Goal: Transaction & Acquisition: Purchase product/service

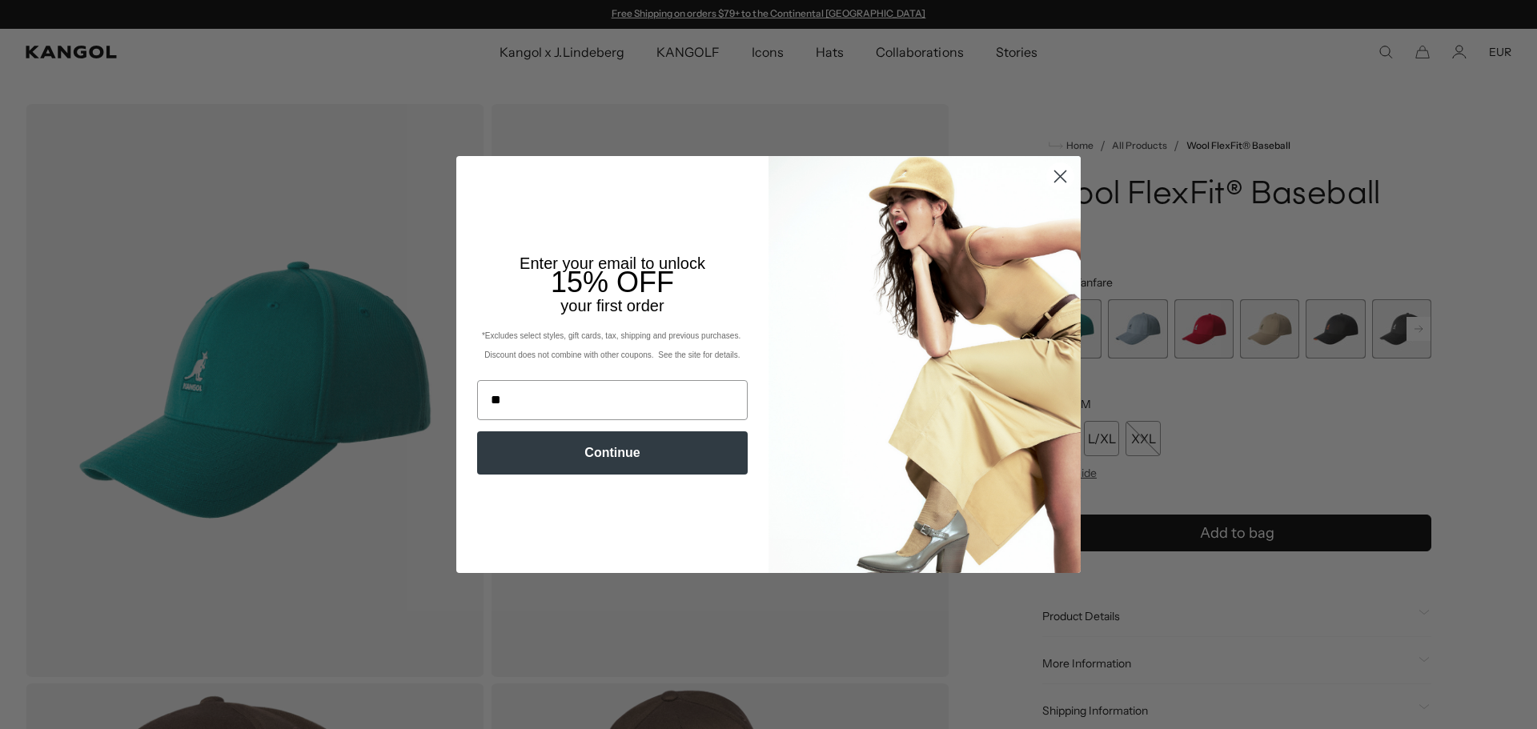
type input "*"
type input "**********"
click at [619, 451] on button "Continue" at bounding box center [612, 452] width 271 height 43
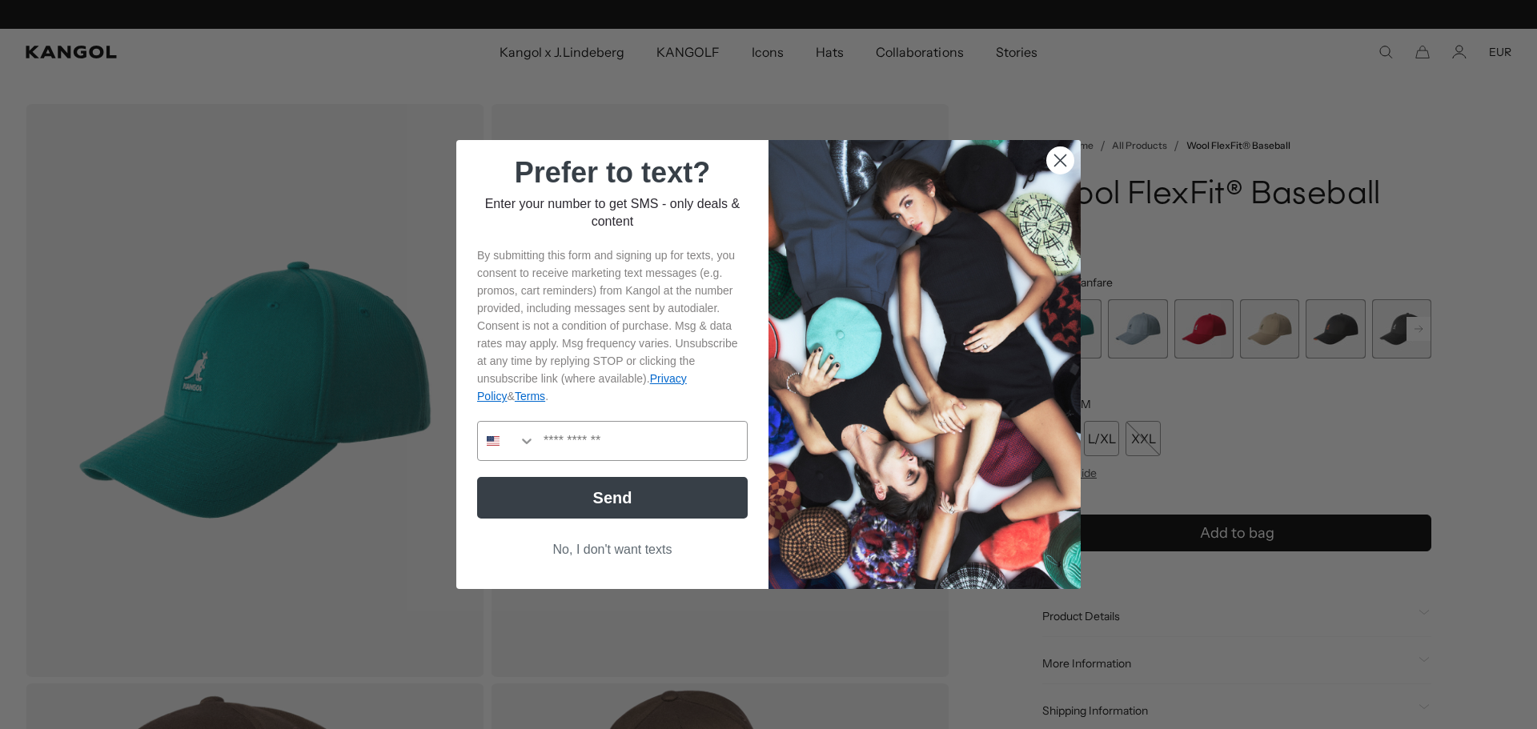
scroll to position [0, 0]
click at [523, 443] on icon "Search Countries" at bounding box center [527, 441] width 16 height 16
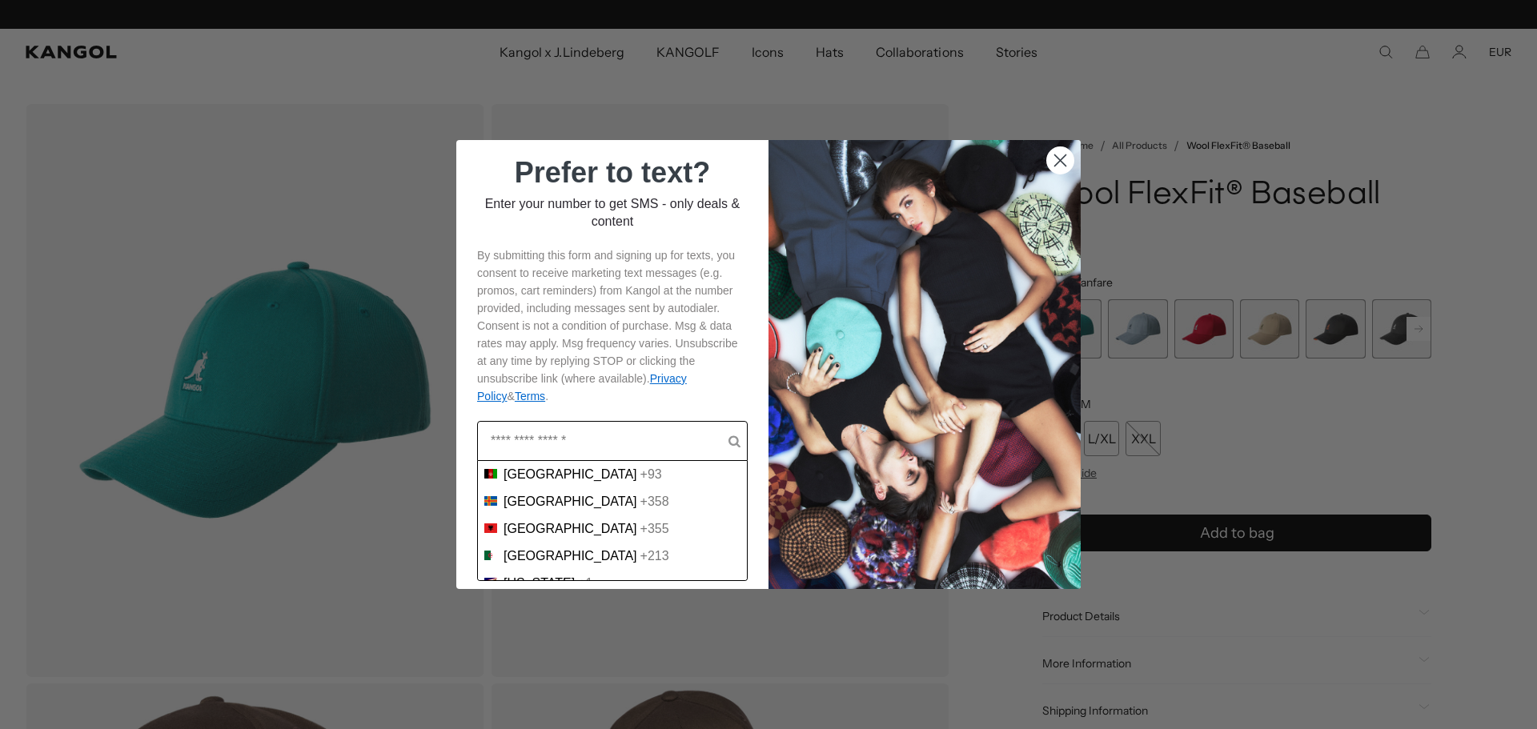
scroll to position [0, 330]
click at [527, 445] on input "POPUP Form" at bounding box center [610, 441] width 238 height 38
click at [728, 443] on icon "POPUP Form" at bounding box center [734, 439] width 12 height 16
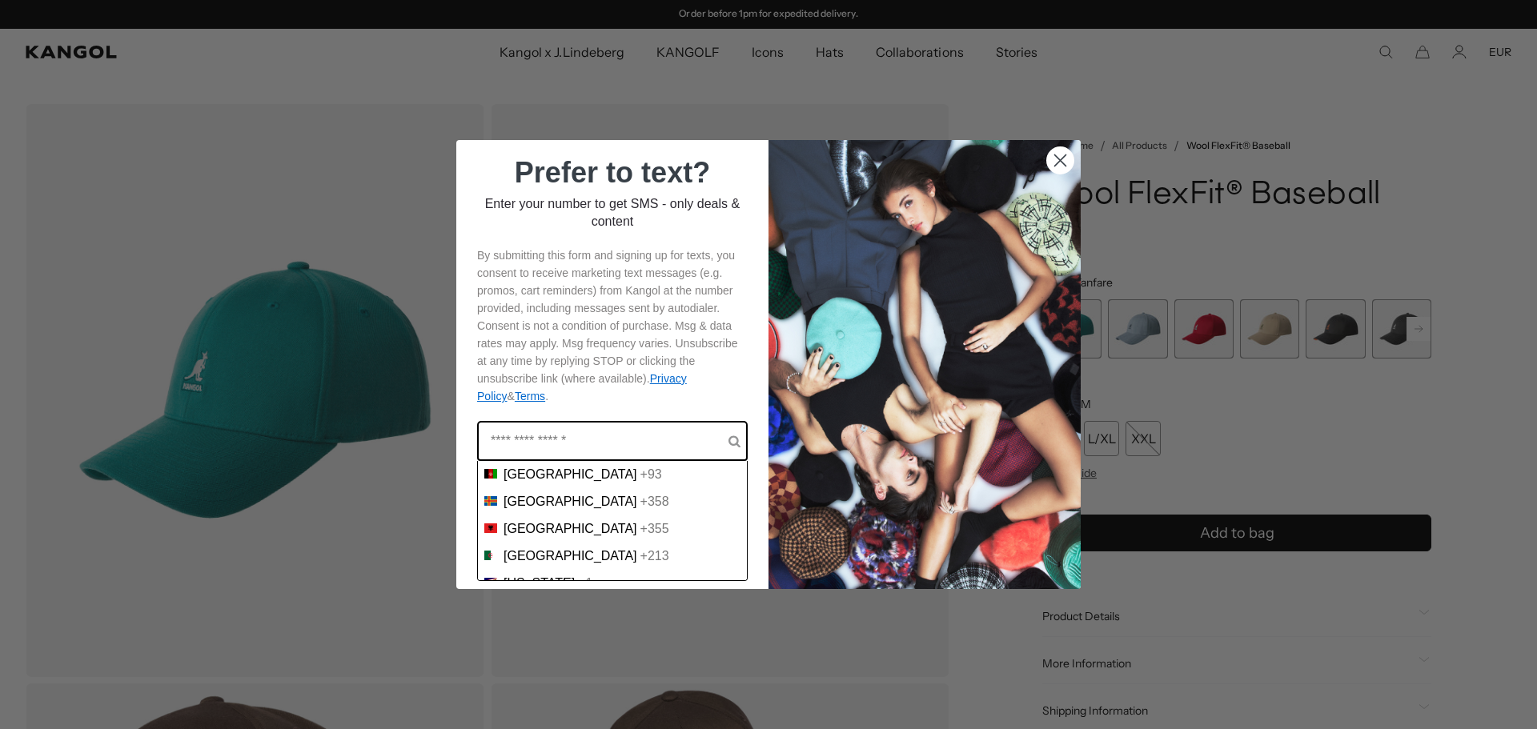
click at [563, 431] on input "POPUP Form" at bounding box center [610, 441] width 238 height 38
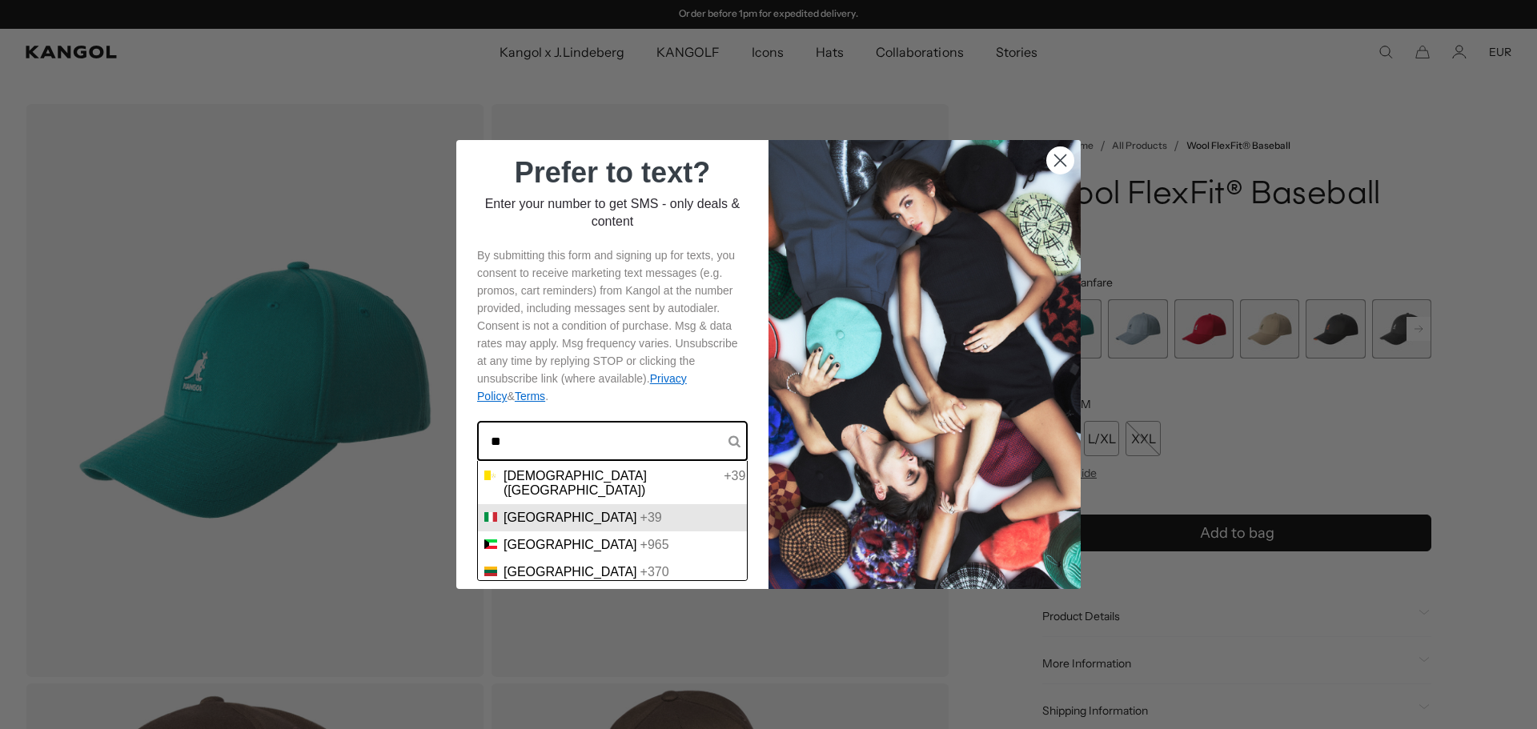
type input "**"
click at [640, 511] on div "+39" at bounding box center [651, 518] width 22 height 14
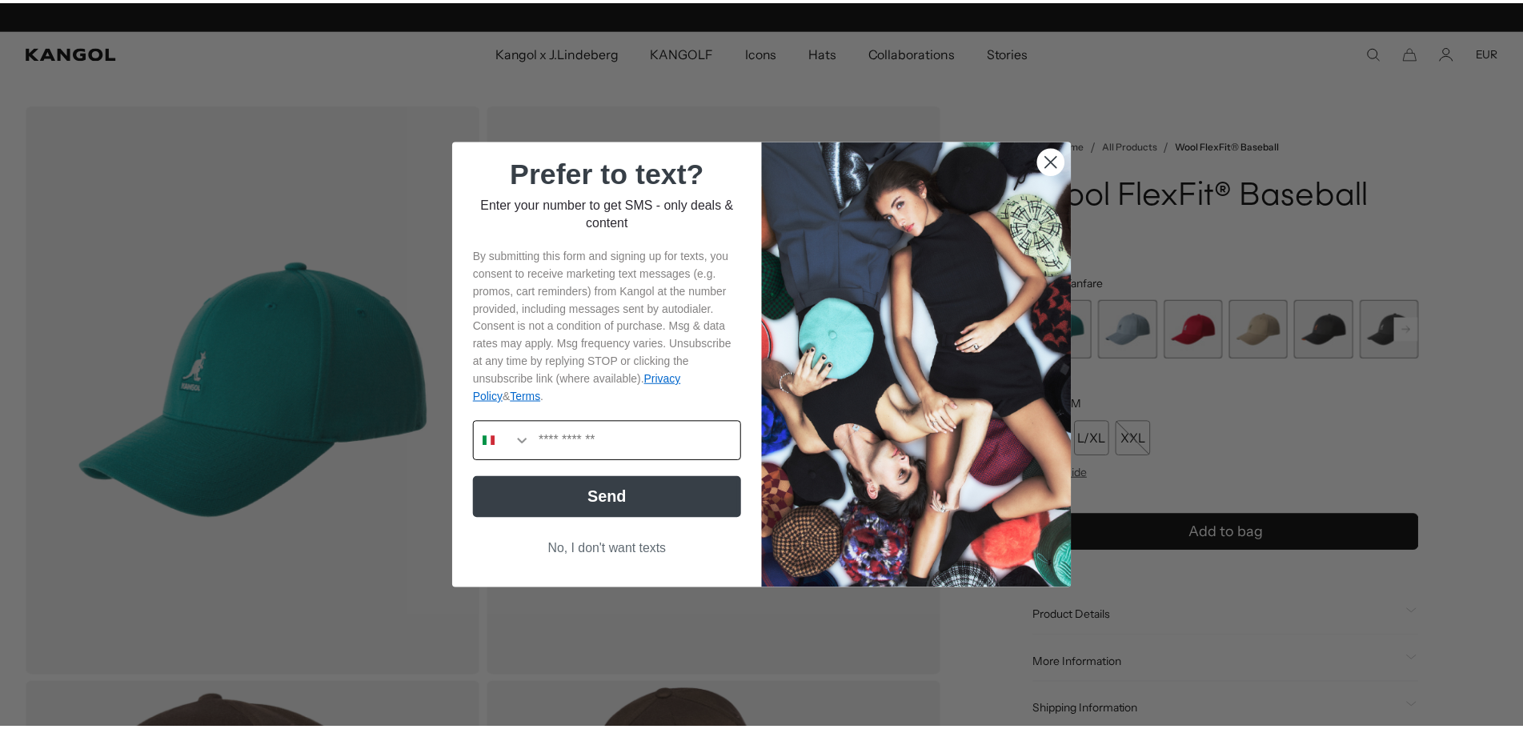
scroll to position [0, 0]
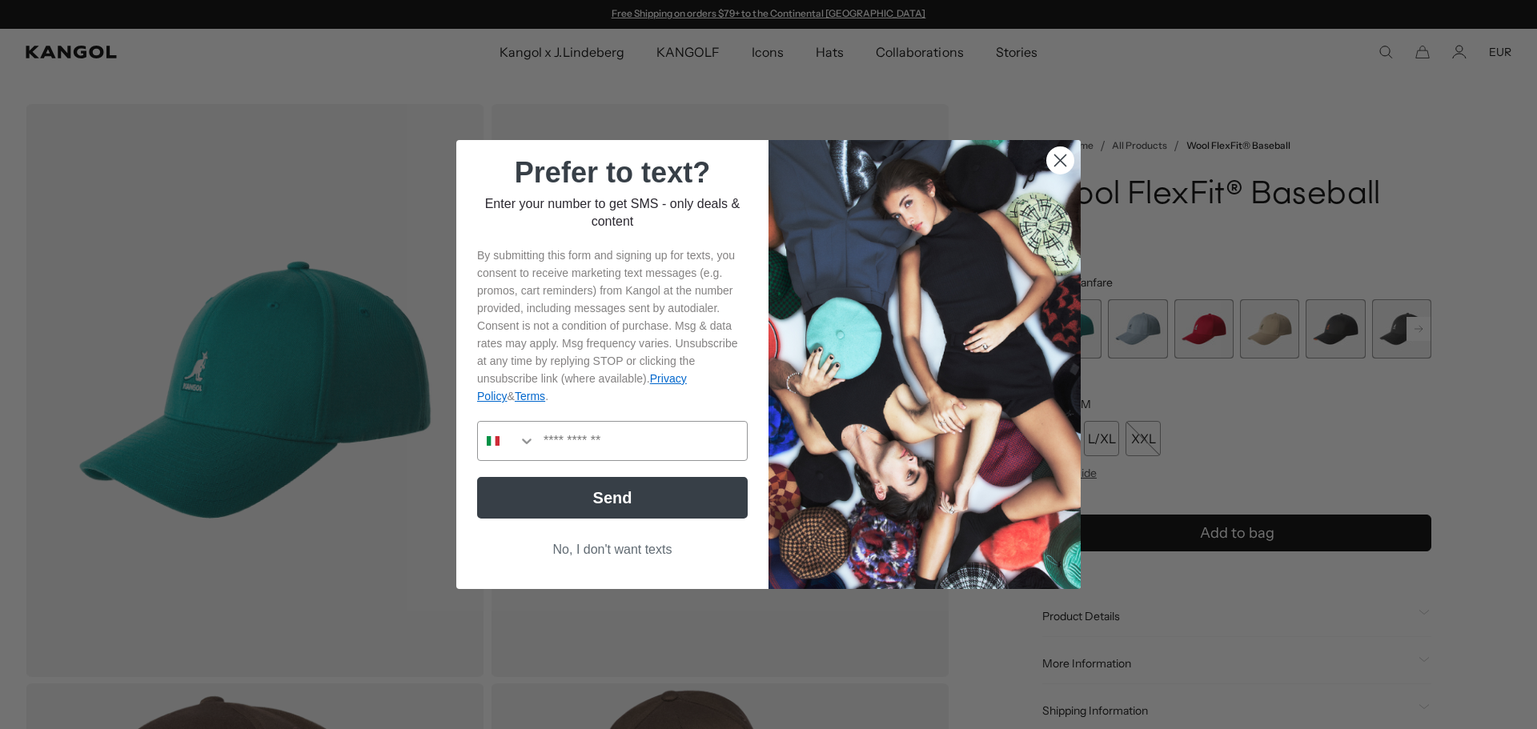
click at [619, 552] on button "No, I don't want texts" at bounding box center [612, 550] width 271 height 30
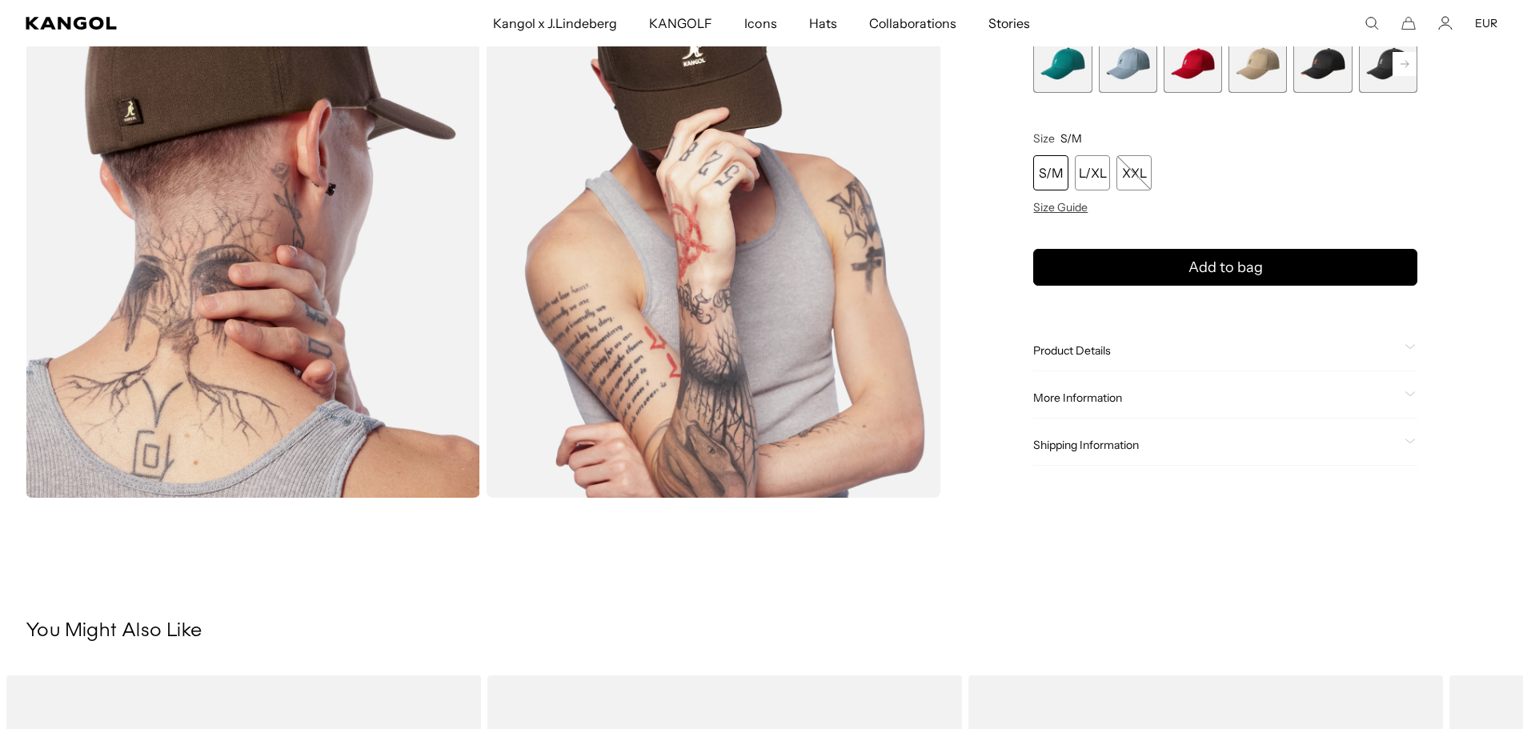
scroll to position [720, 0]
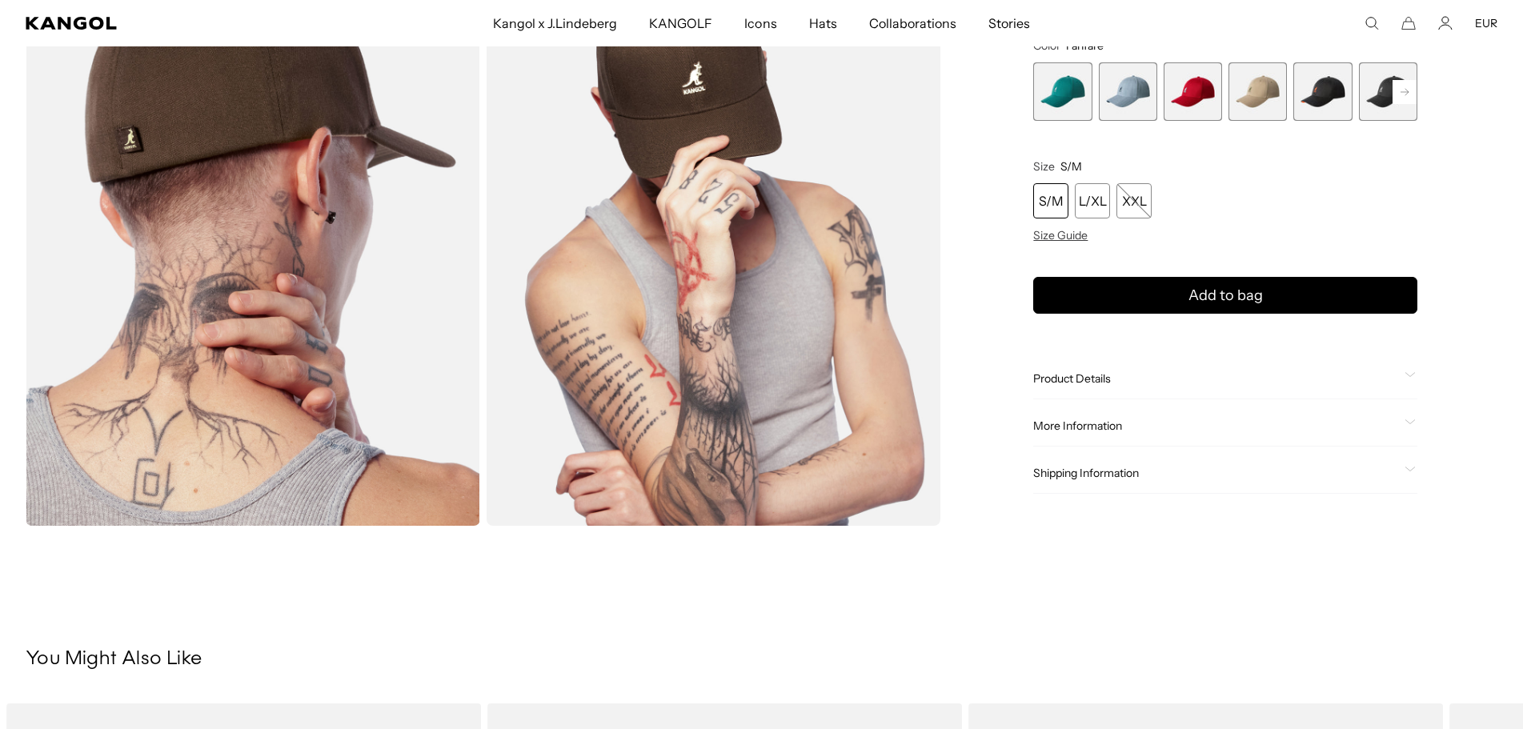
click at [1409, 378] on icon at bounding box center [1410, 375] width 11 height 6
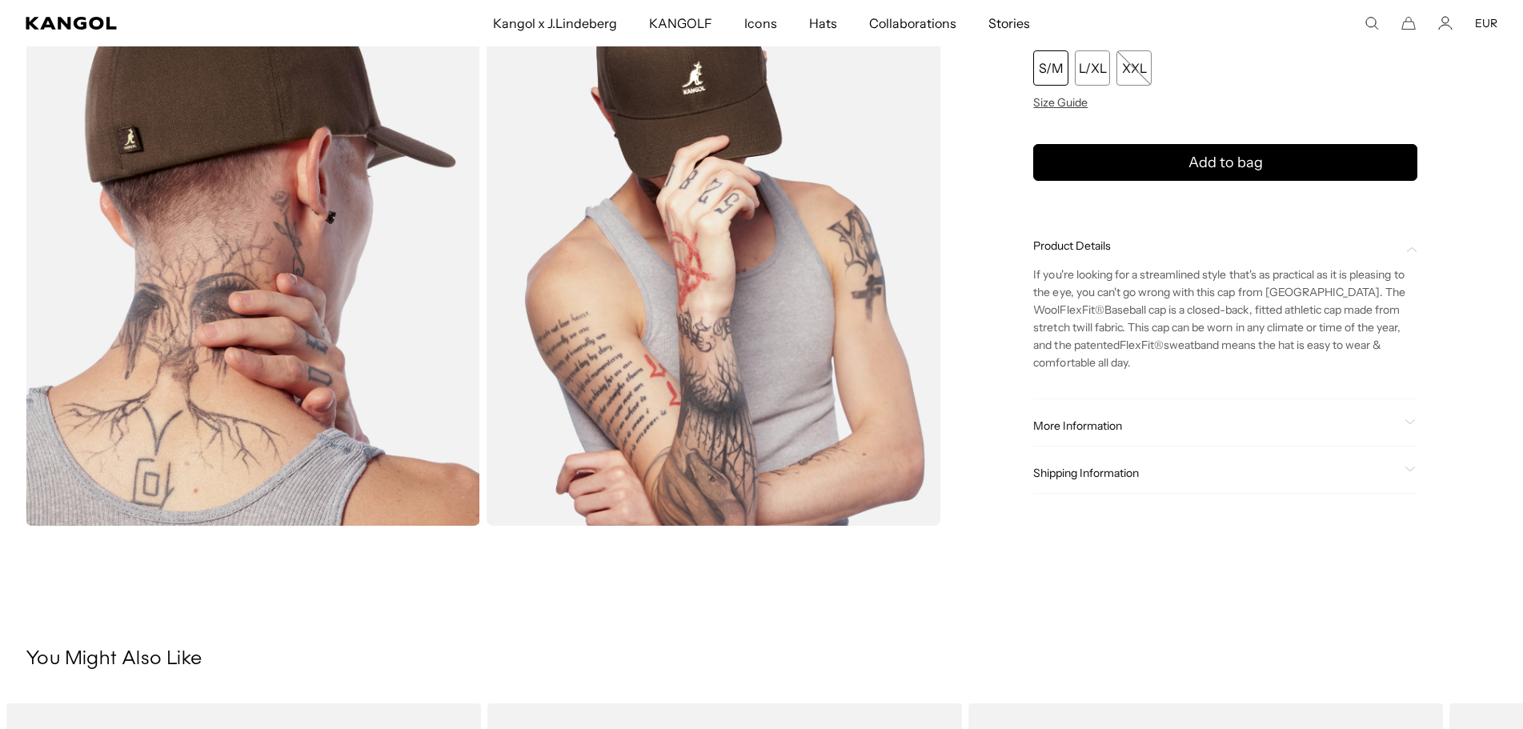
scroll to position [0, 330]
click at [1412, 422] on icon at bounding box center [1410, 422] width 11 height 6
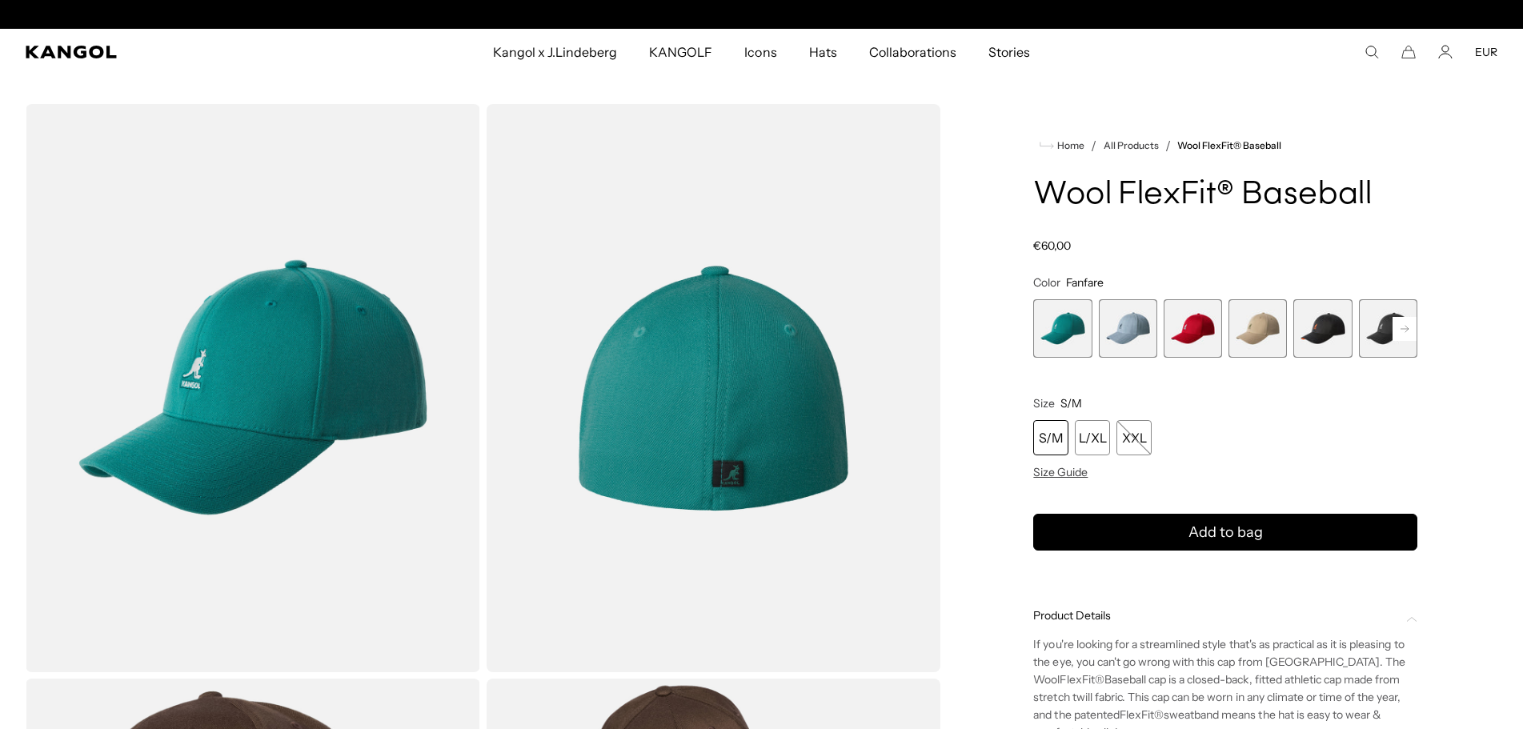
scroll to position [0, 0]
click at [1127, 332] on span "2 of 17" at bounding box center [1128, 328] width 58 height 58
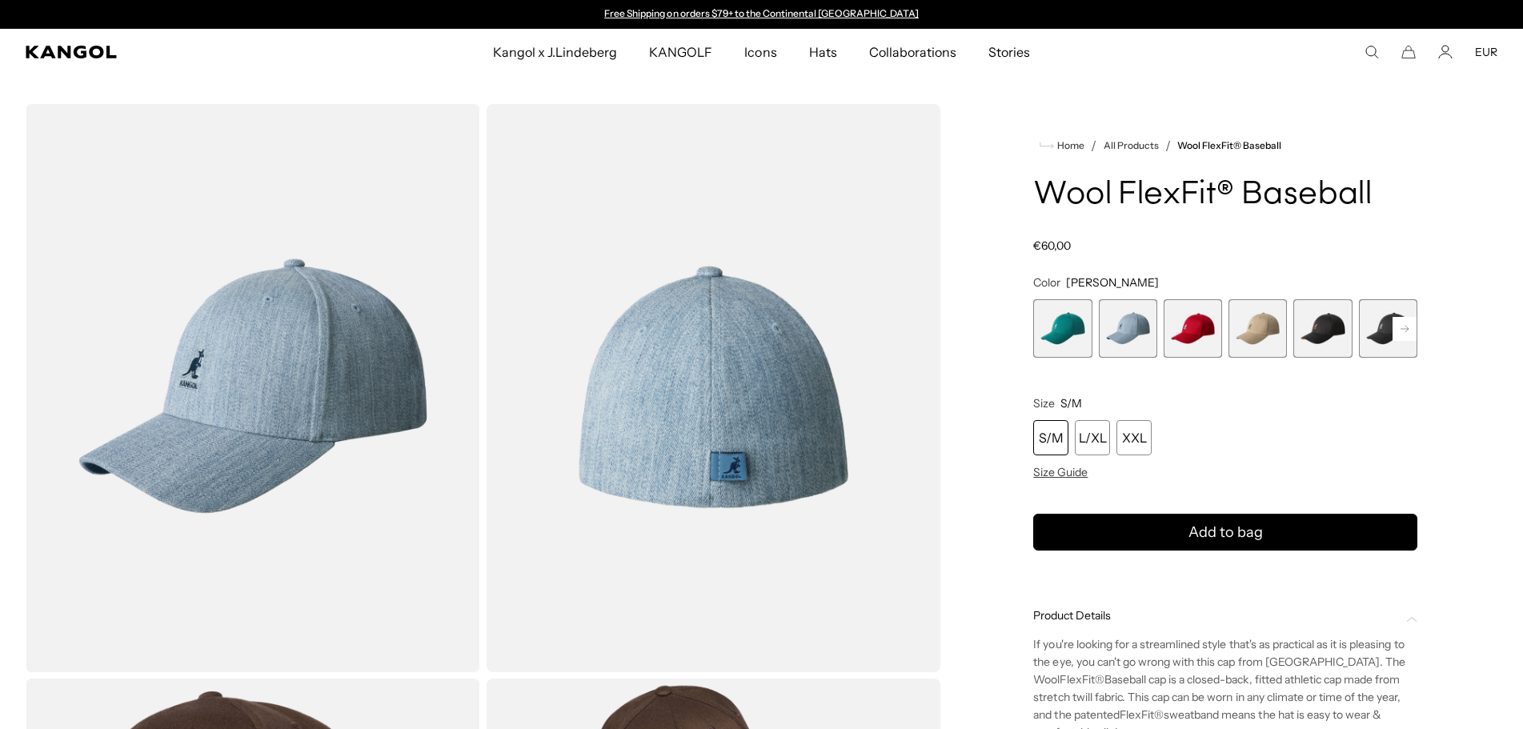
click at [1209, 336] on span "3 of 17" at bounding box center [1193, 328] width 58 height 58
